Goal: Navigation & Orientation: Find specific page/section

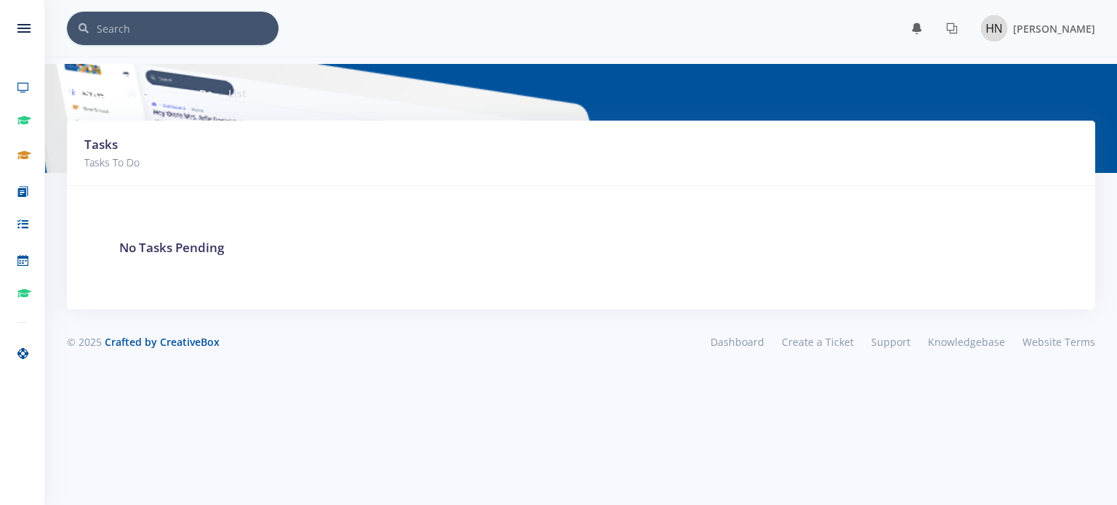
scroll to position [11, 11]
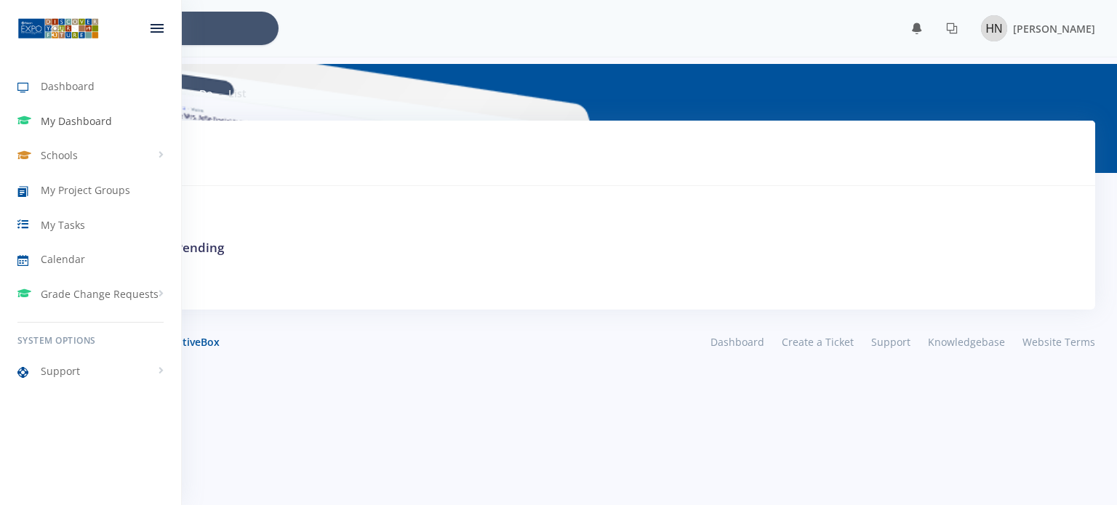
click at [72, 125] on span "My Dashboard" at bounding box center [76, 120] width 71 height 15
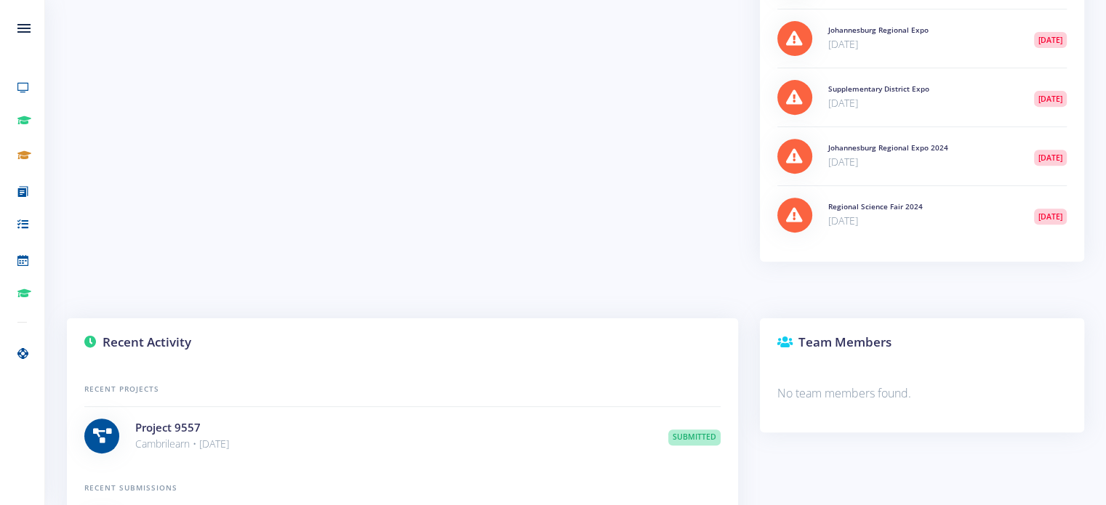
scroll to position [529, 0]
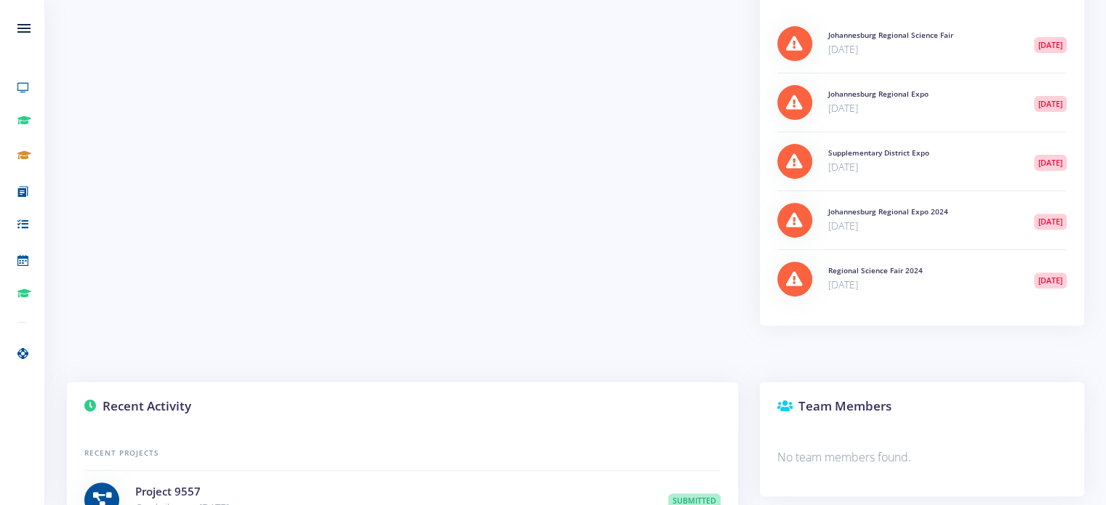
click at [793, 154] on icon at bounding box center [794, 161] width 17 height 15
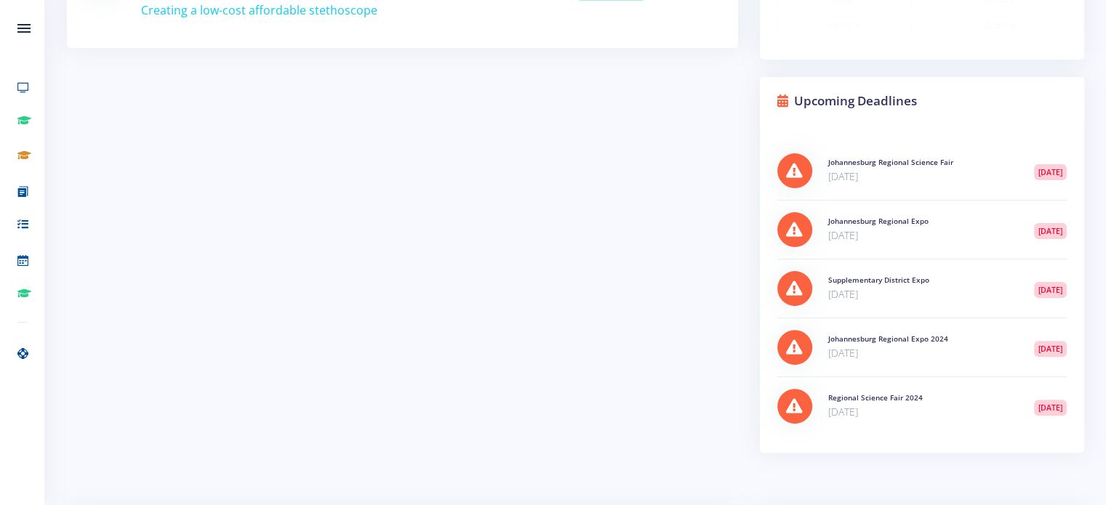
scroll to position [389, 0]
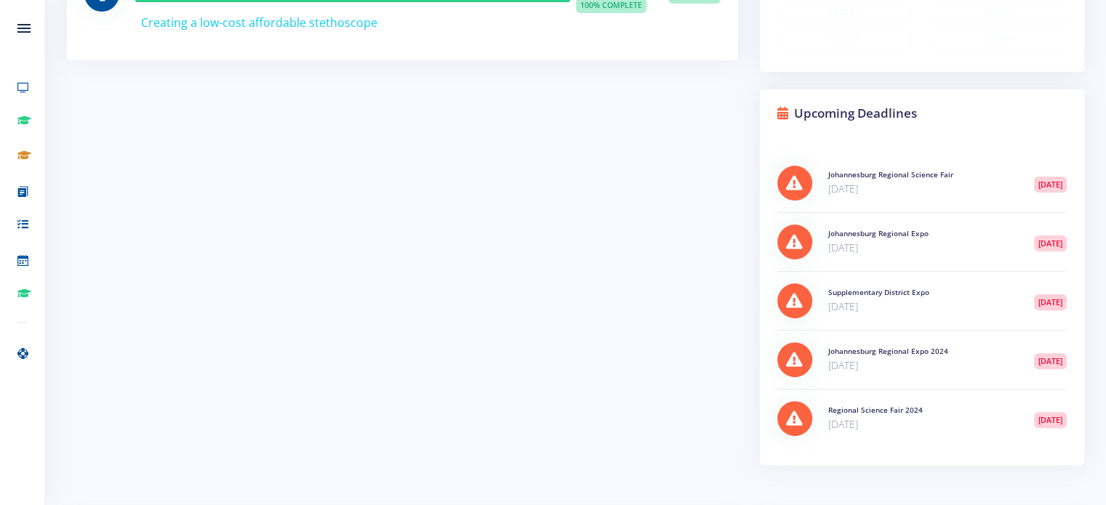
click at [805, 183] on div at bounding box center [794, 183] width 35 height 35
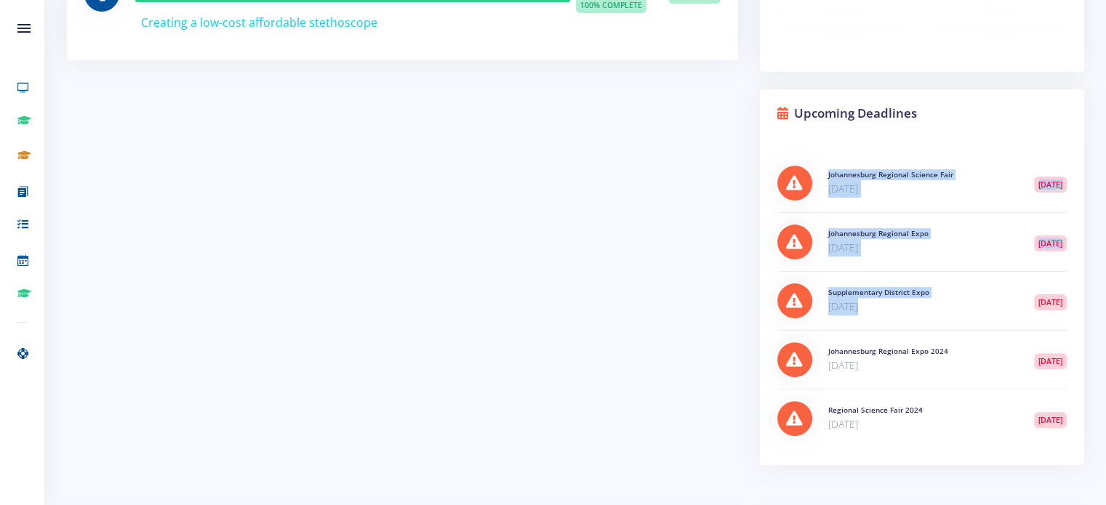
drag, startPoint x: 805, startPoint y: 183, endPoint x: 929, endPoint y: 328, distance: 190.3
click at [929, 328] on div "Johannesburg Regional Science Fair Jul 10, 2020 Johannesburg Regional Expo" at bounding box center [921, 301] width 289 height 294
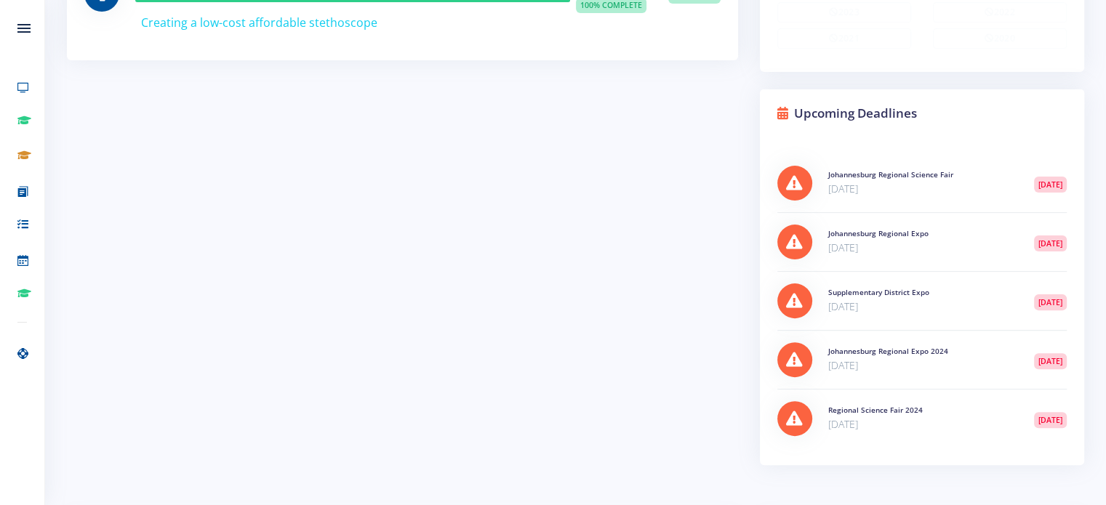
click at [1039, 295] on span "1 year ago" at bounding box center [1050, 303] width 33 height 16
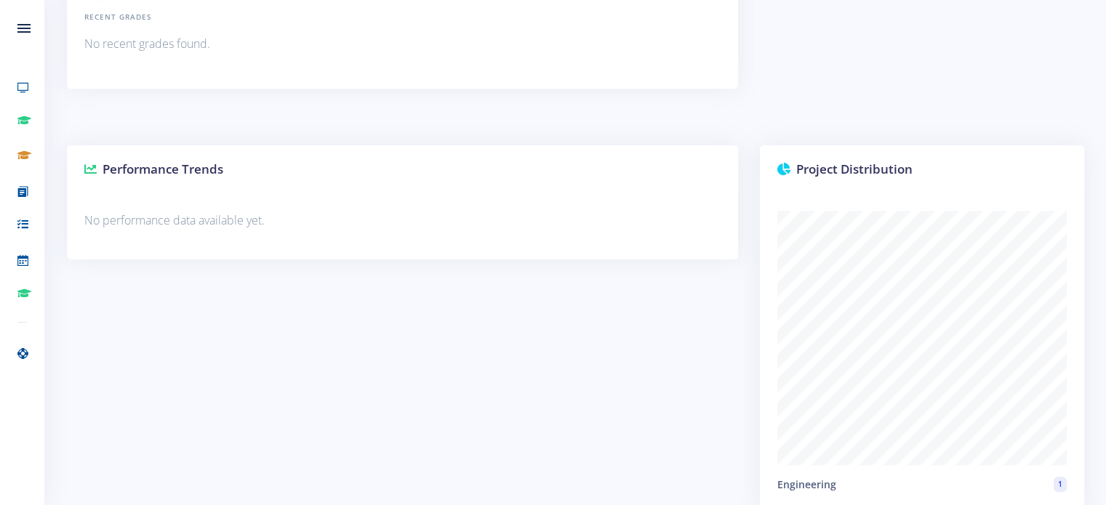
scroll to position [1193, 0]
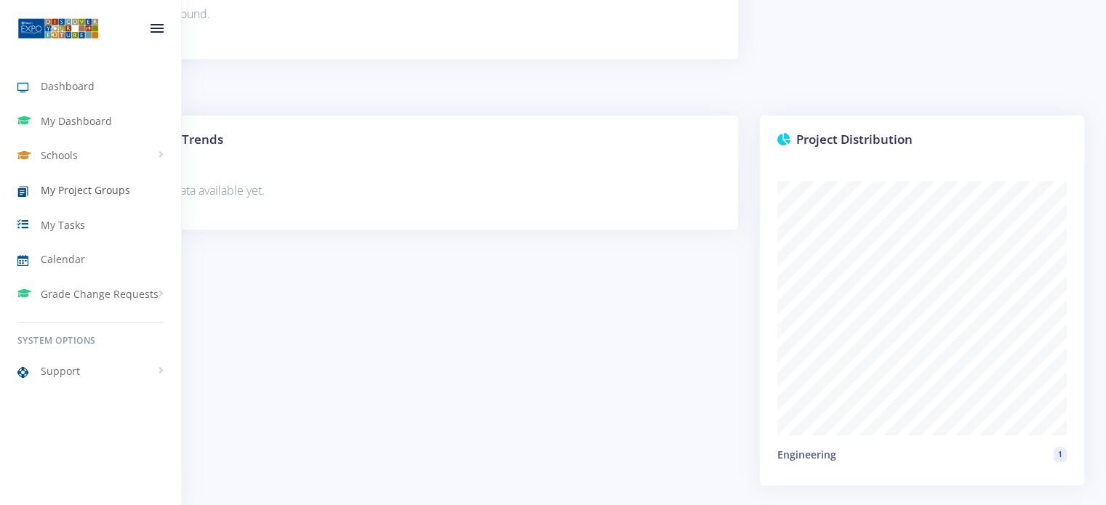
click at [71, 188] on span "My Project Groups" at bounding box center [85, 190] width 89 height 15
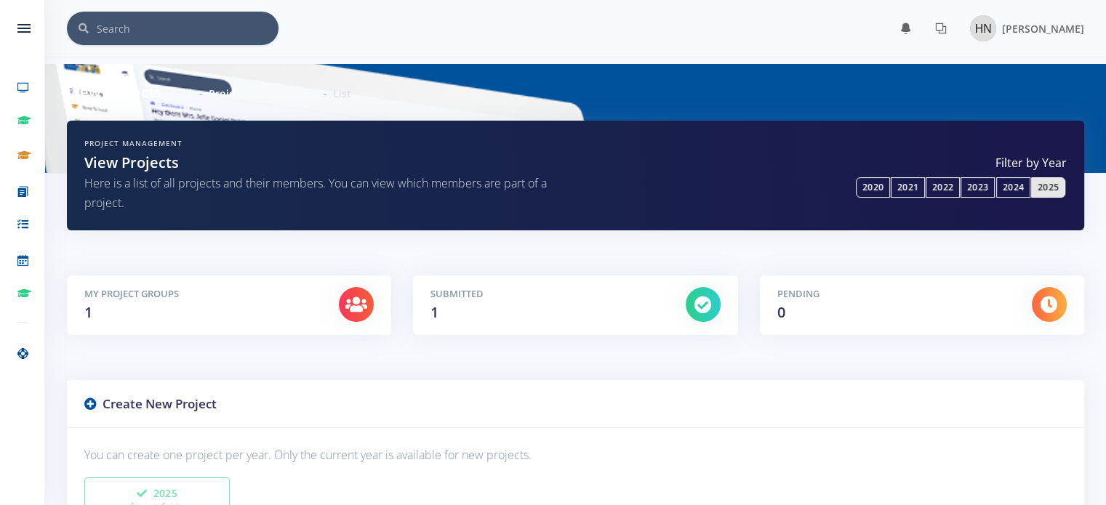
scroll to position [11, 11]
click at [983, 195] on link "2023" at bounding box center [978, 187] width 34 height 20
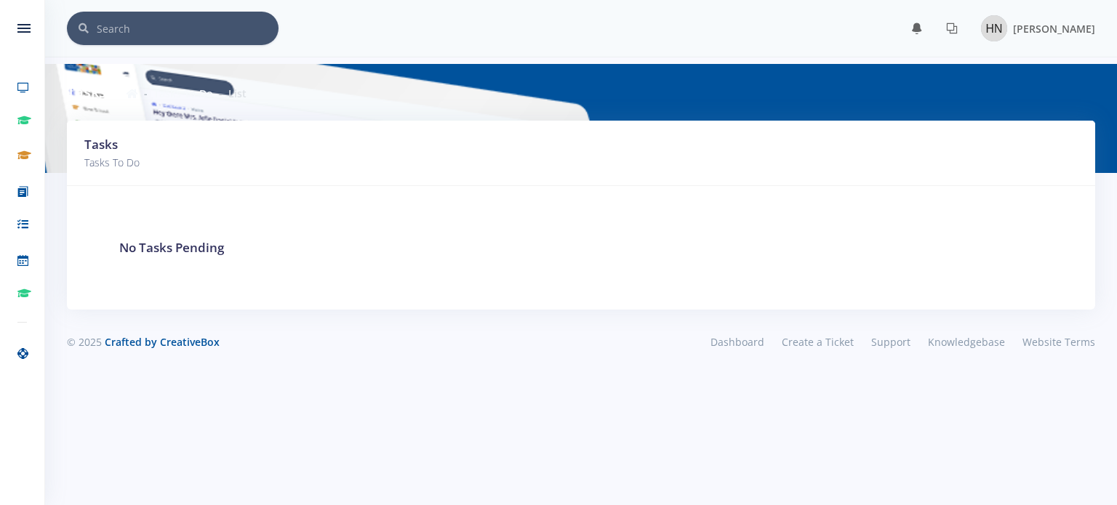
scroll to position [11, 11]
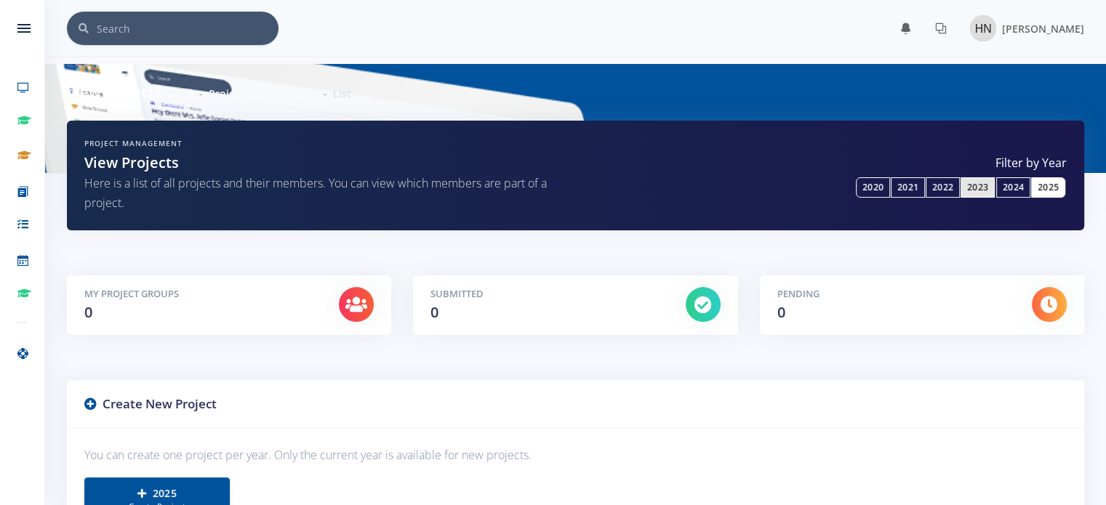
click at [1039, 183] on link "2025" at bounding box center [1048, 187] width 34 height 20
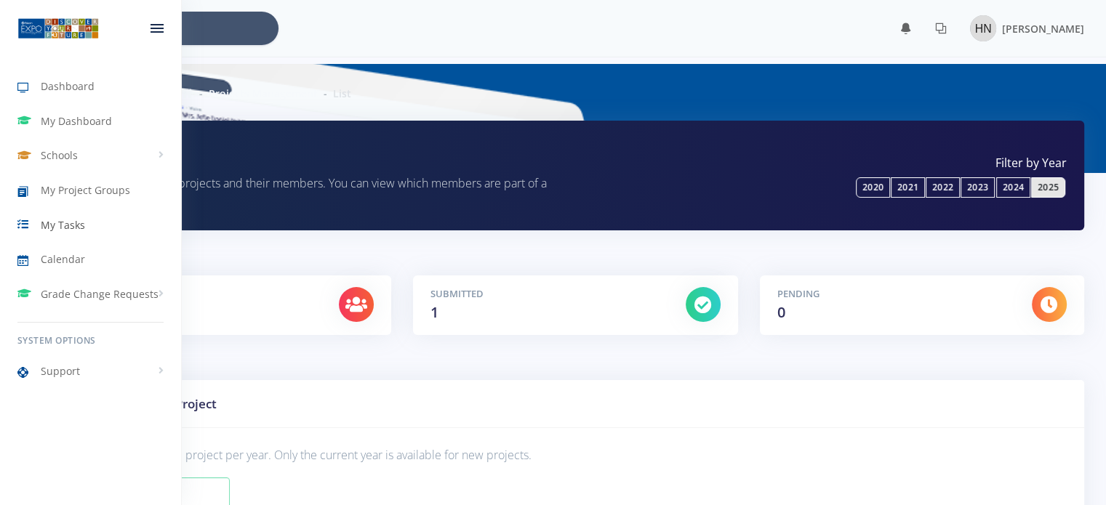
click at [57, 229] on span "My Tasks" at bounding box center [63, 224] width 44 height 15
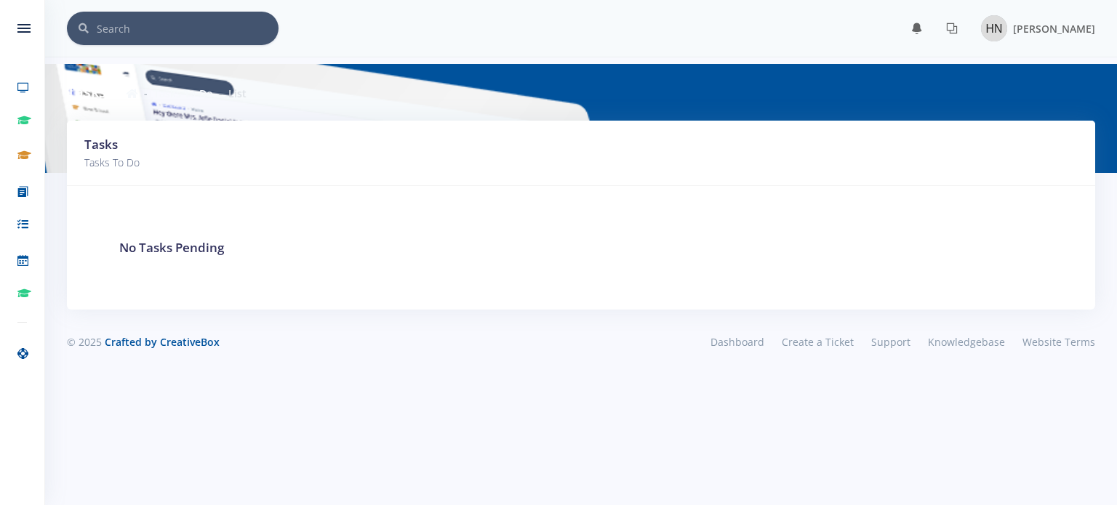
scroll to position [11, 11]
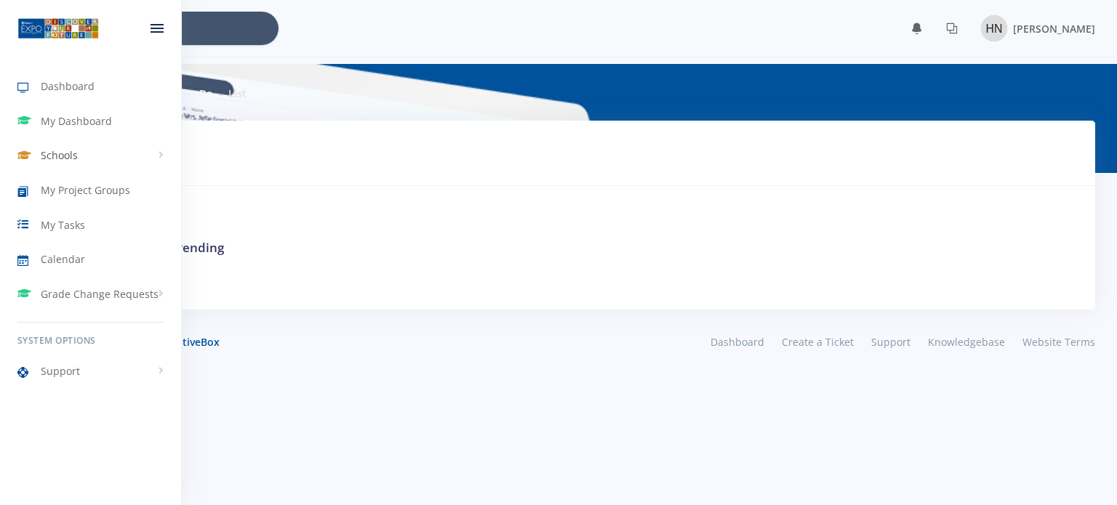
click at [44, 159] on span "Schools" at bounding box center [59, 155] width 37 height 15
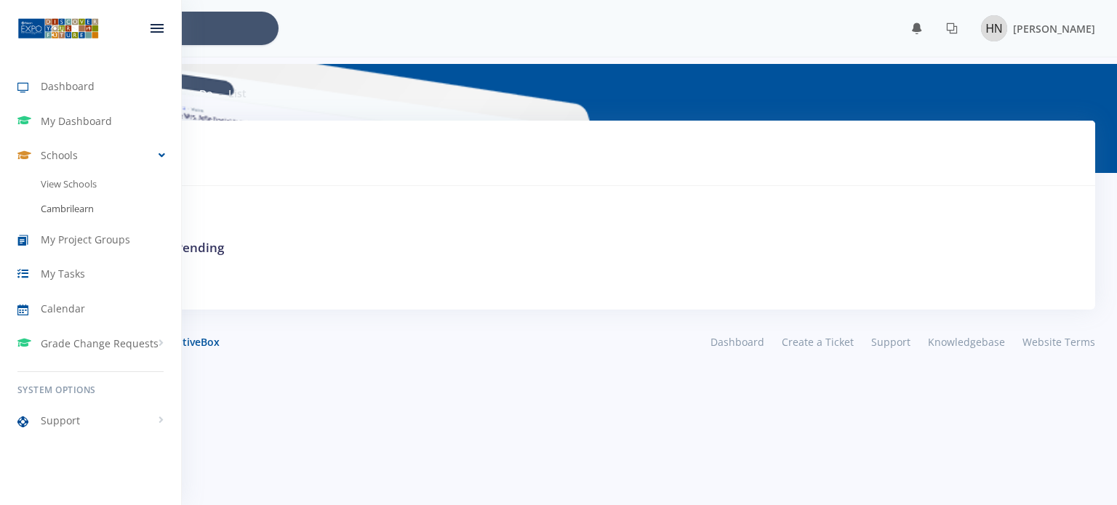
click at [88, 214] on link "Cambrilearn" at bounding box center [90, 209] width 181 height 25
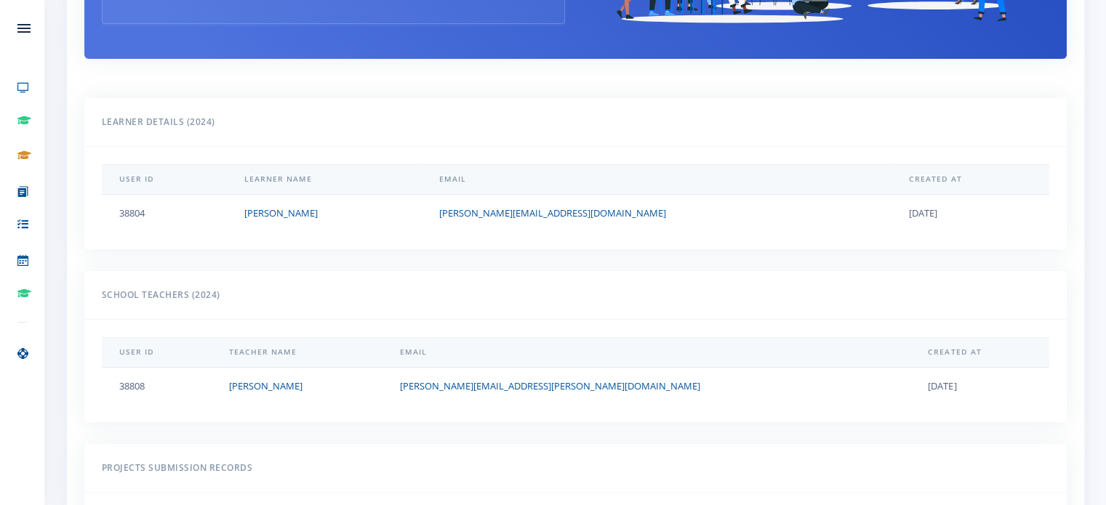
scroll to position [471, 0]
